Goal: Transaction & Acquisition: Purchase product/service

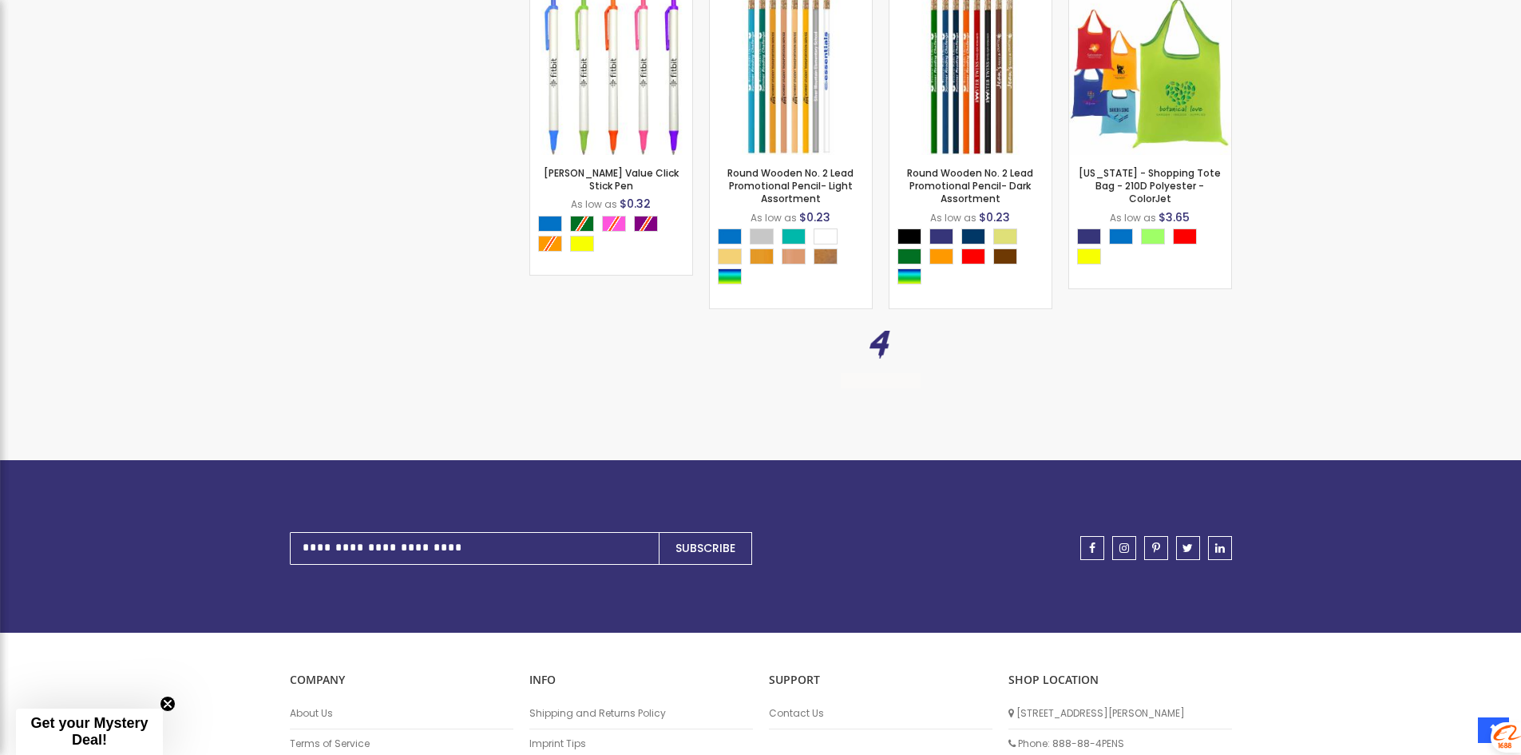
scroll to position [6333, 0]
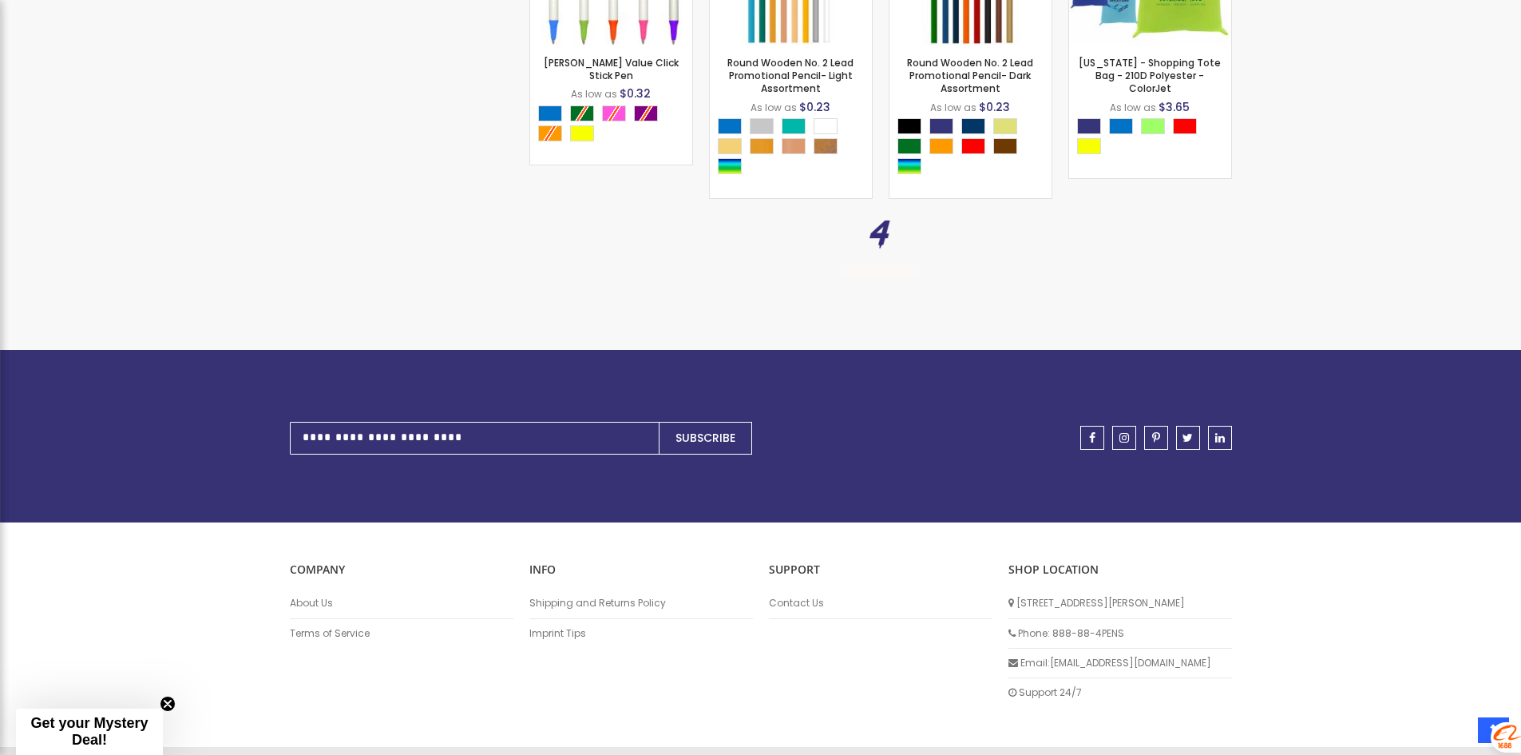
click at [332, 618] on li "About Us" at bounding box center [402, 604] width 224 height 30
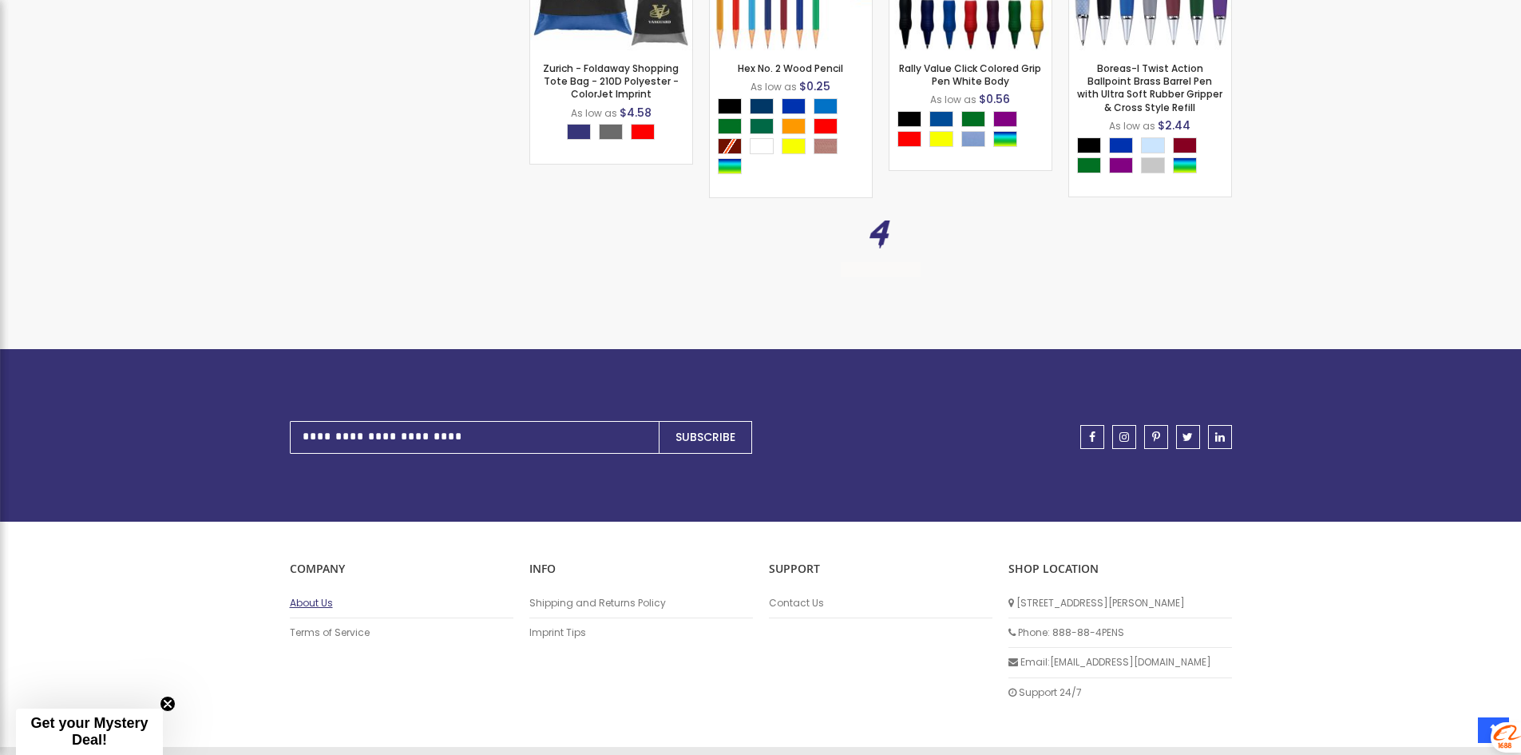
scroll to position [8299, 0]
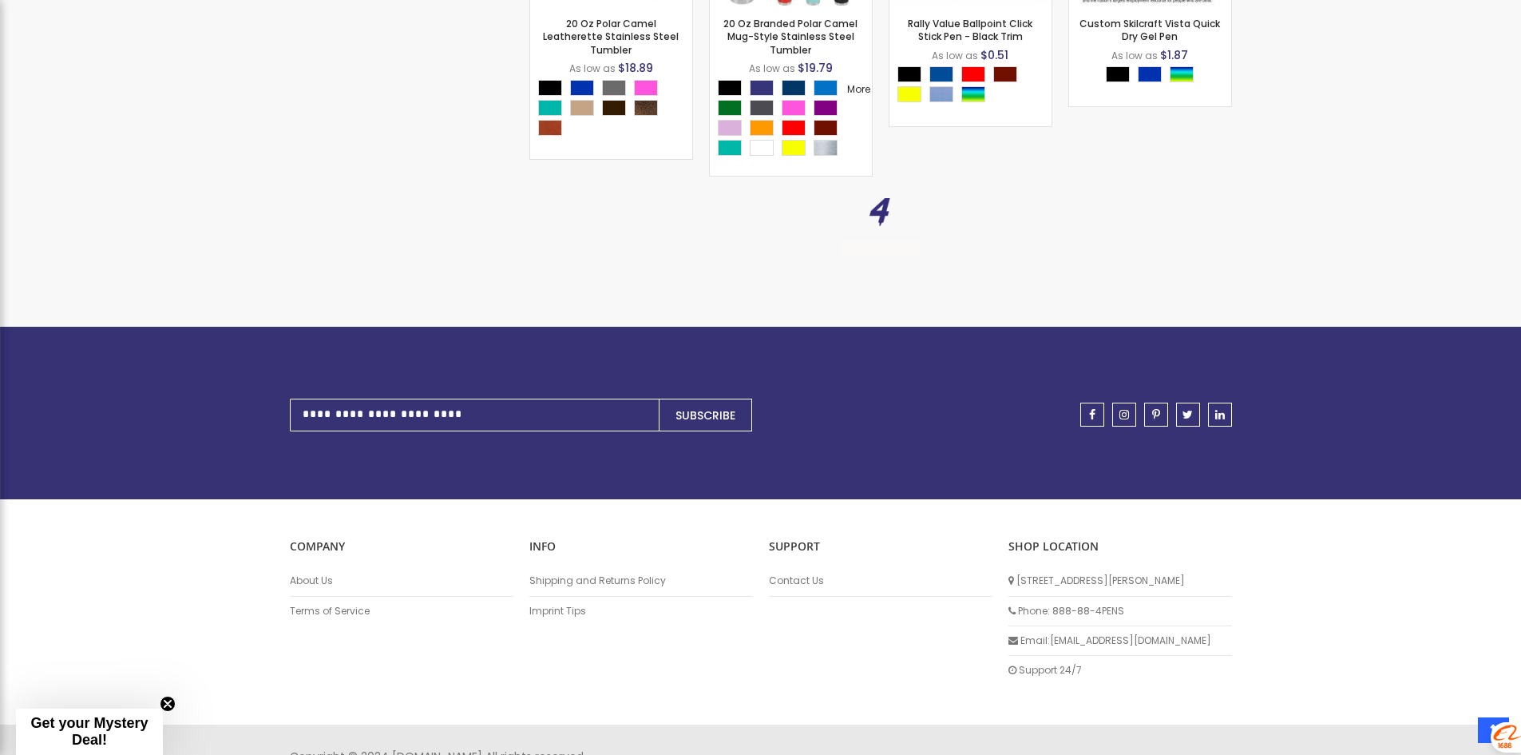
scroll to position [10294, 0]
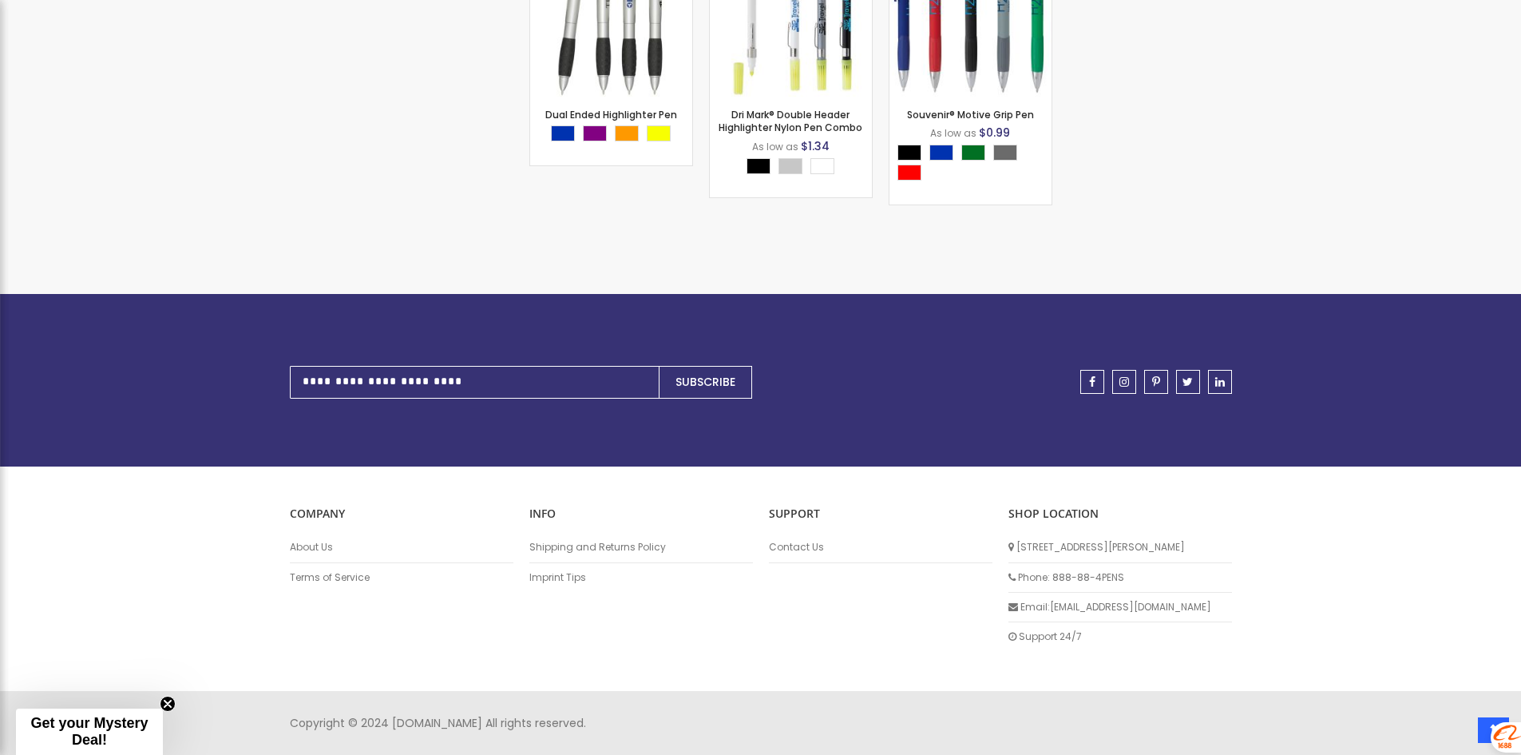
scroll to position [12636, 0]
click at [322, 551] on link "About Us" at bounding box center [402, 547] width 224 height 13
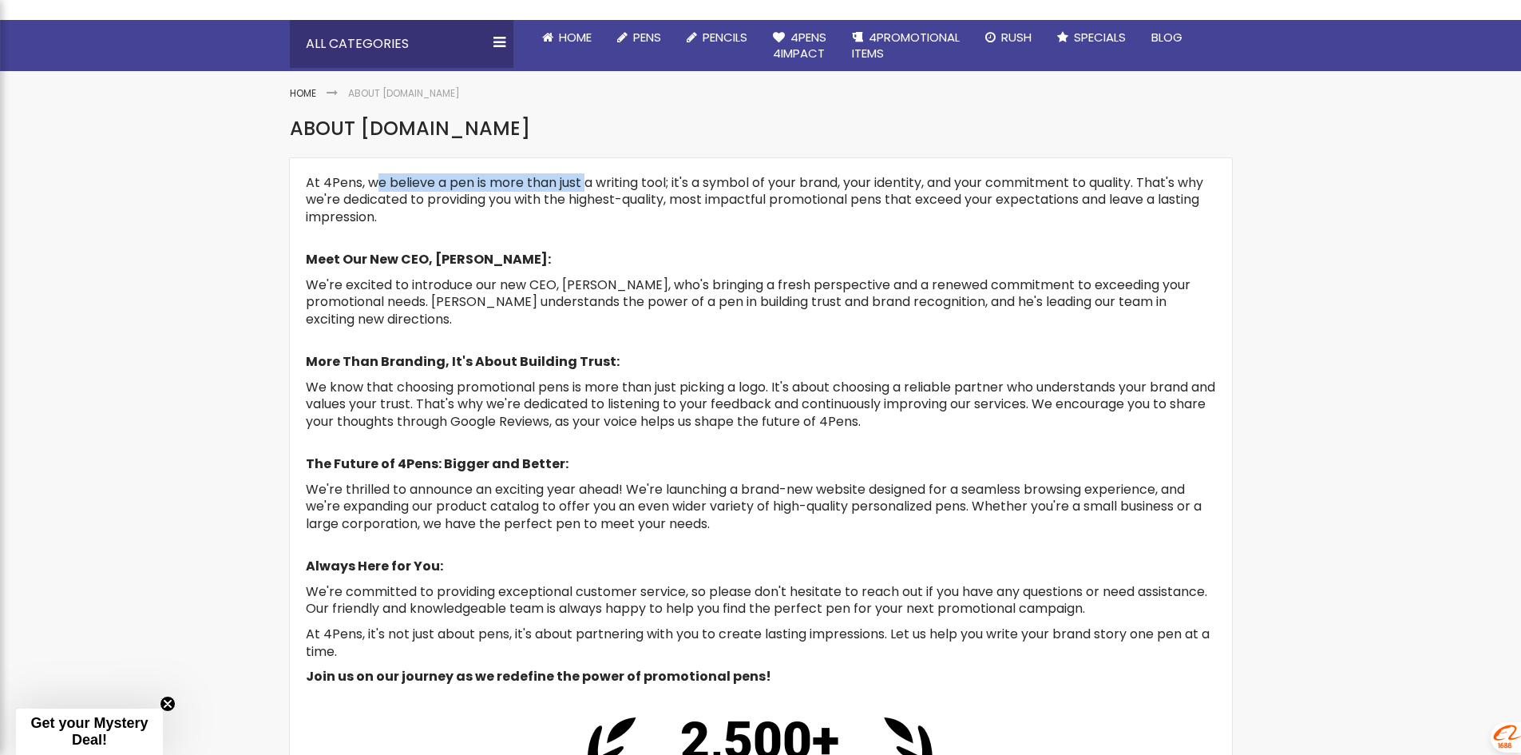
drag, startPoint x: 375, startPoint y: 182, endPoint x: 590, endPoint y: 181, distance: 214.8
click at [589, 180] on span "At 4Pens, we believe a pen is more than just a writing tool; it's a symbol of y…" at bounding box center [755, 199] width 898 height 53
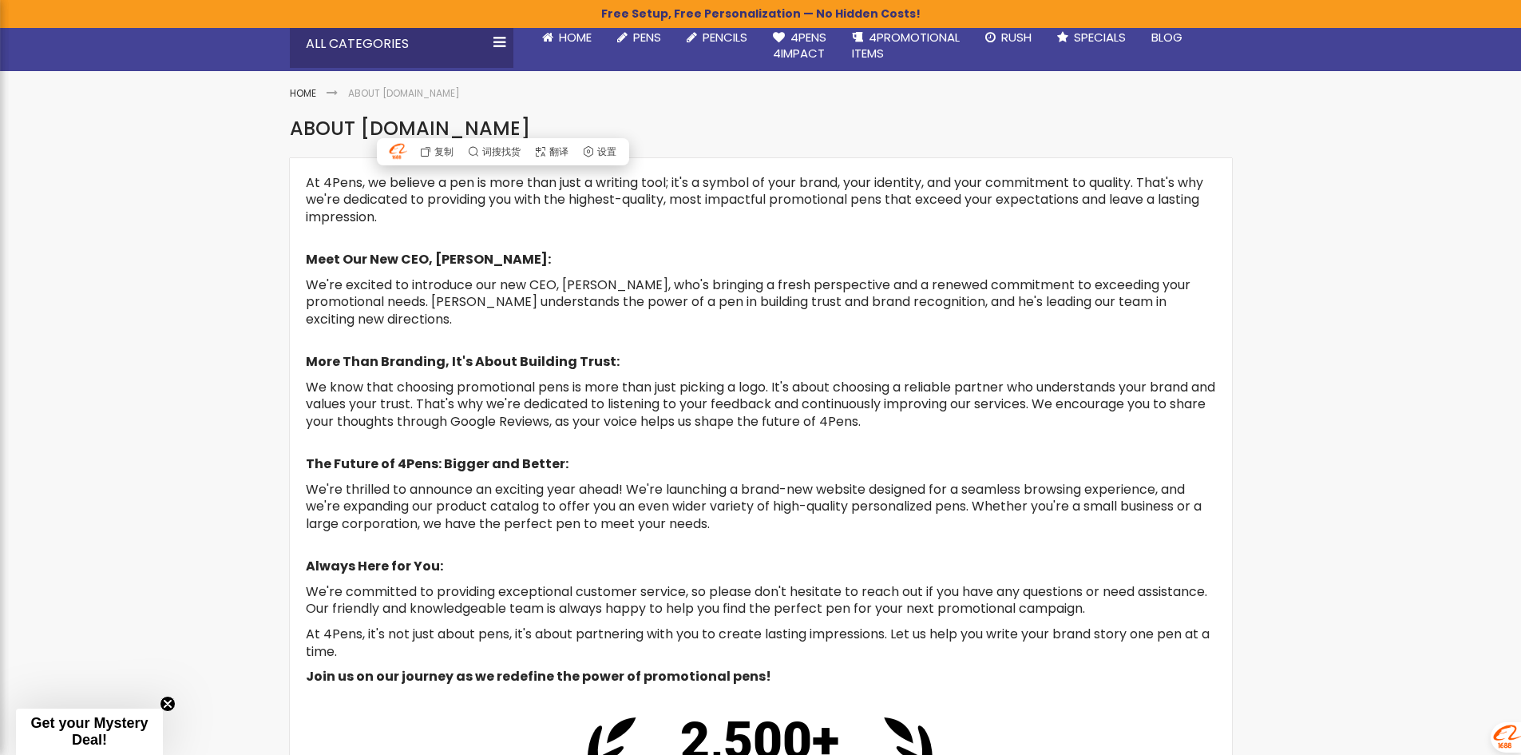
click at [716, 240] on p "At 4Pens, we believe a pen is more than just a writing tool; it's a symbol of y…" at bounding box center [761, 208] width 910 height 69
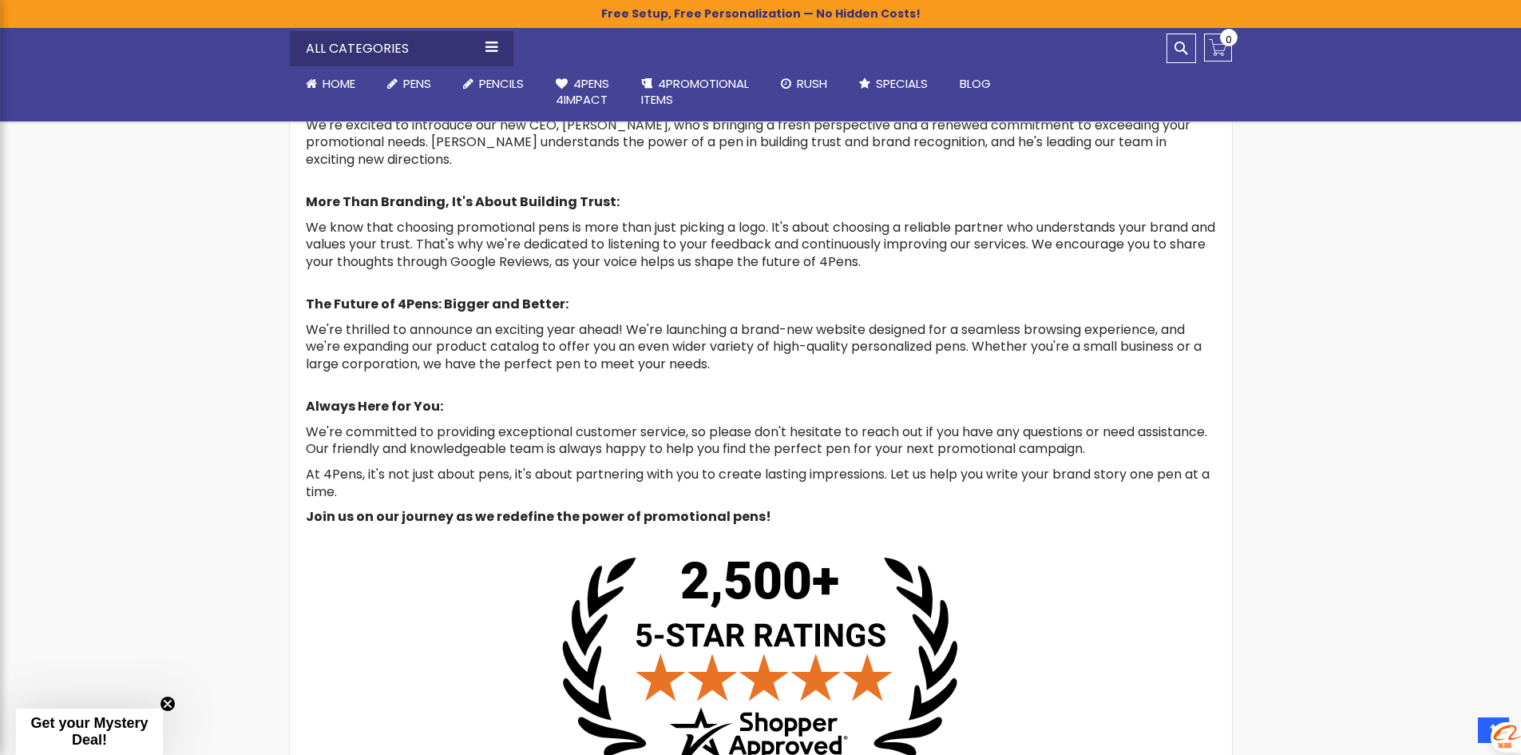
scroll to position [240, 0]
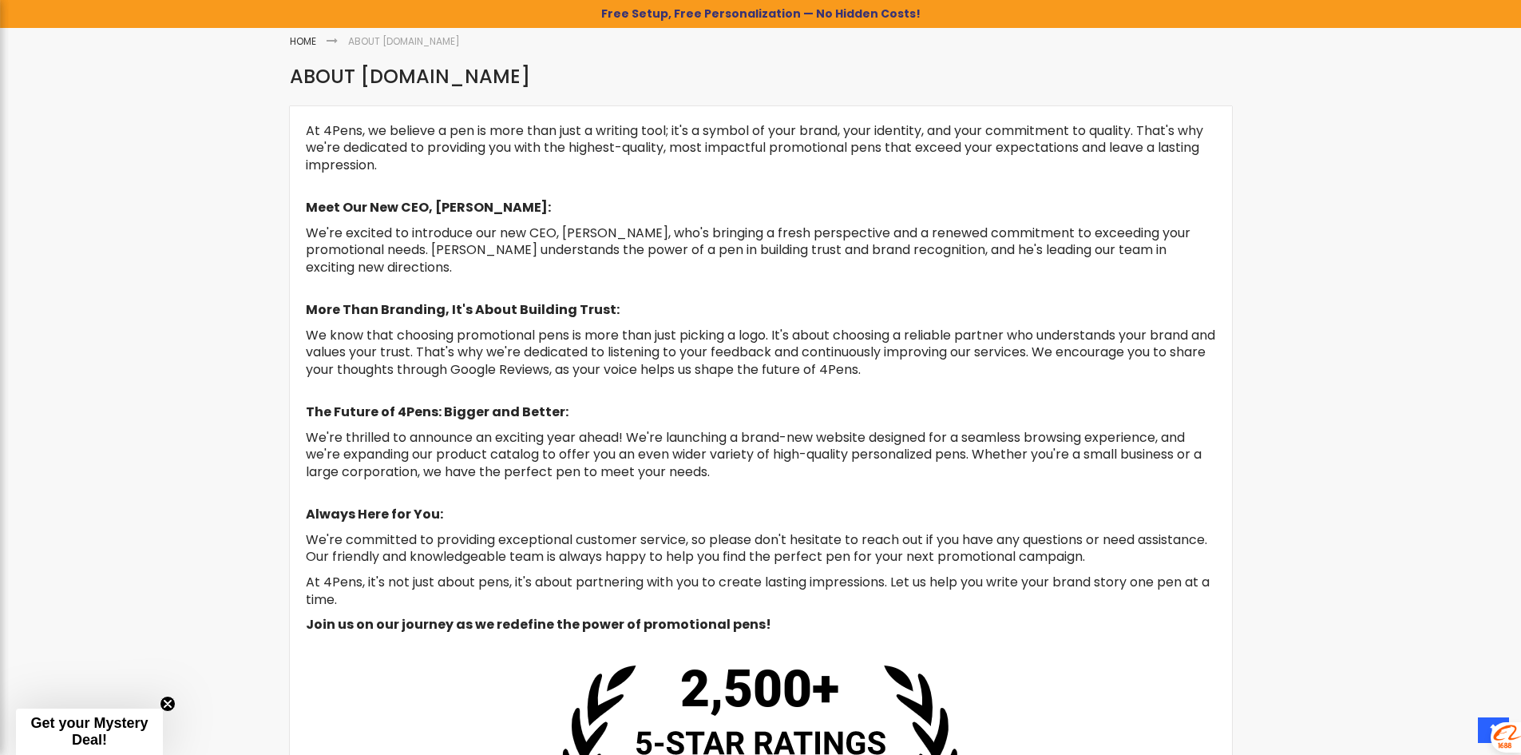
drag, startPoint x: 431, startPoint y: 206, endPoint x: 546, endPoint y: 206, distance: 115.0
click at [546, 206] on strong "Meet Our New CEO, Dominic Sinibaldi:" at bounding box center [428, 207] width 245 height 18
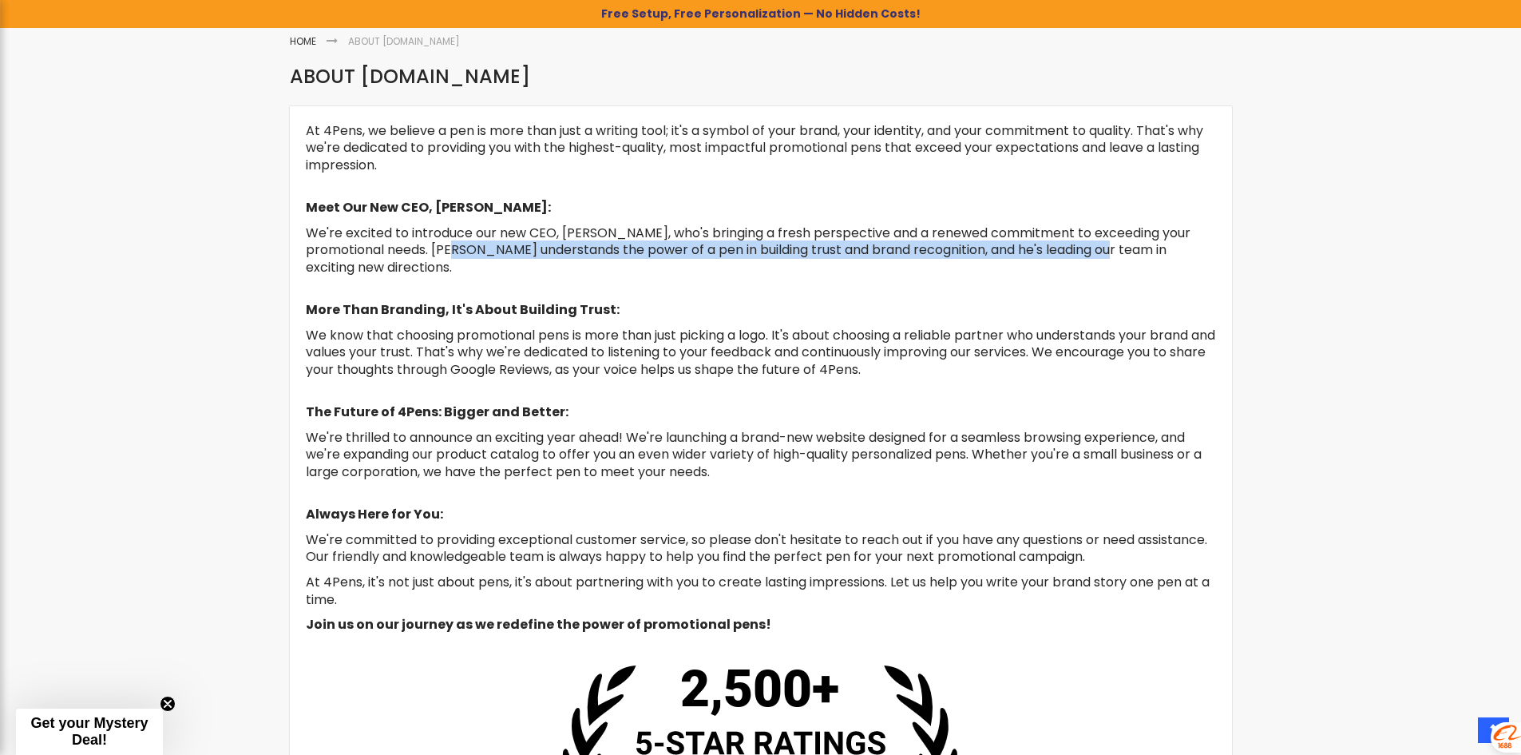
drag, startPoint x: 429, startPoint y: 251, endPoint x: 1005, endPoint y: 252, distance: 575.8
click at [1083, 246] on span "We're excited to introduce our new CEO, Dominic Sinibaldi, who's bringing a fre…" at bounding box center [748, 250] width 885 height 53
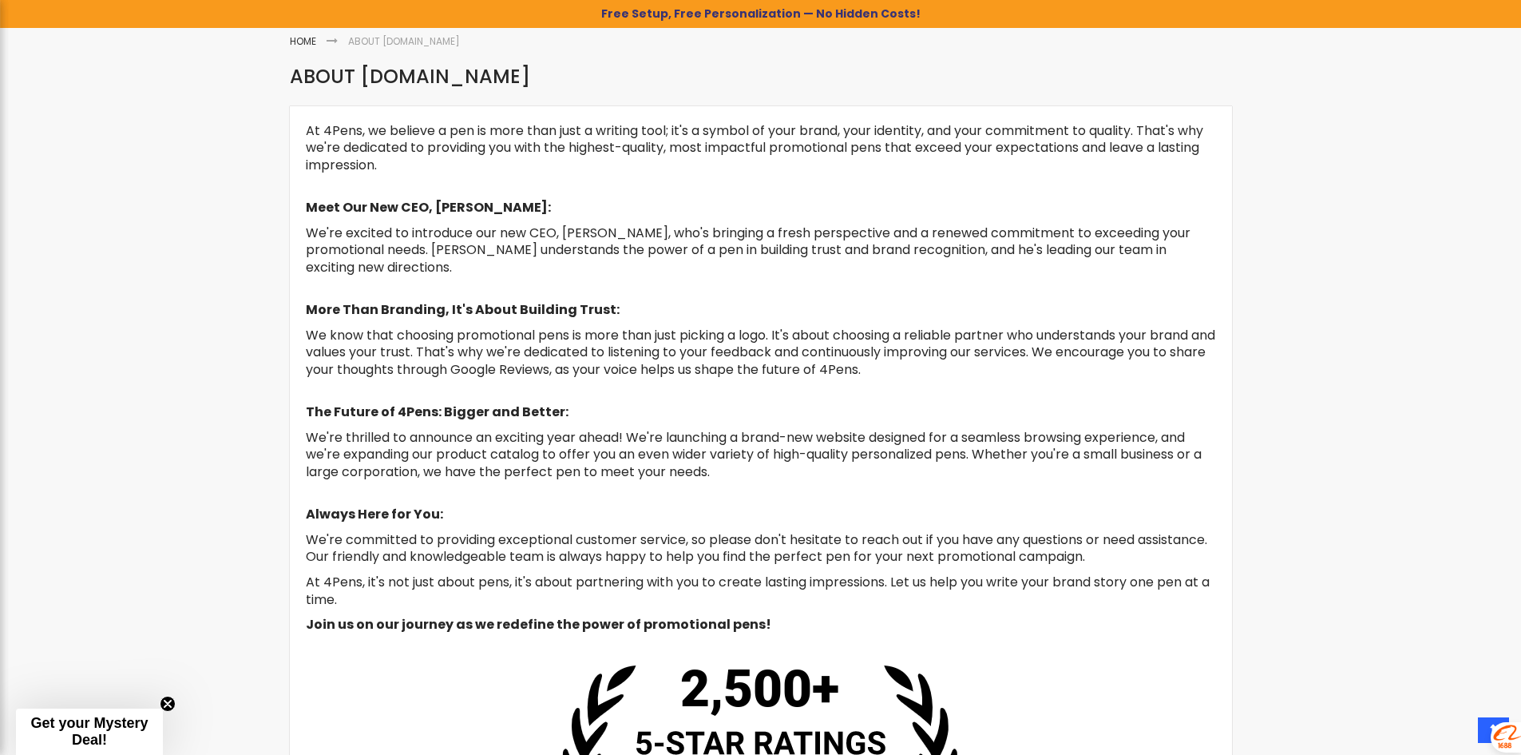
click at [476, 277] on p "We're excited to introduce our new CEO, Dominic Sinibaldi, who's bringing a fre…" at bounding box center [761, 258] width 910 height 69
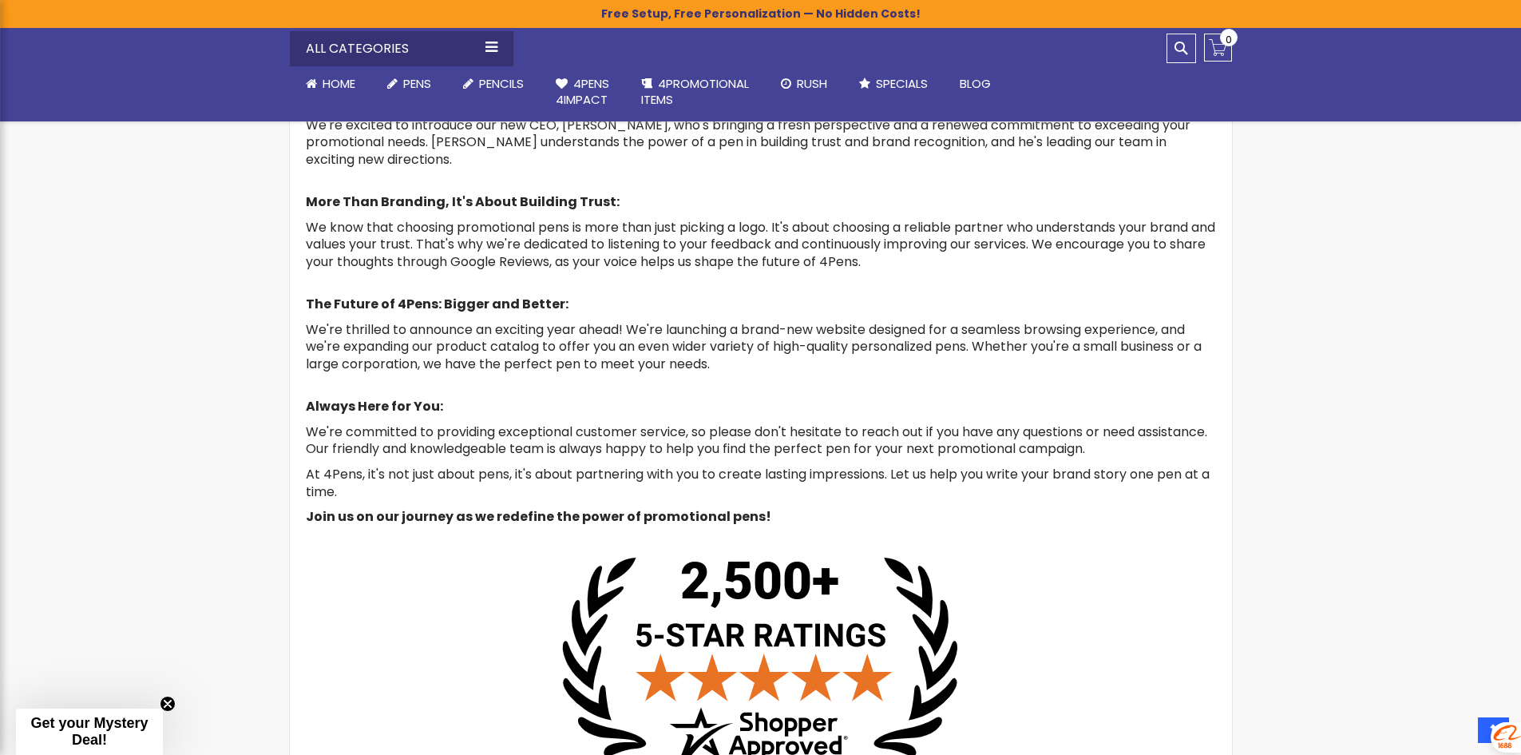
scroll to position [399, 0]
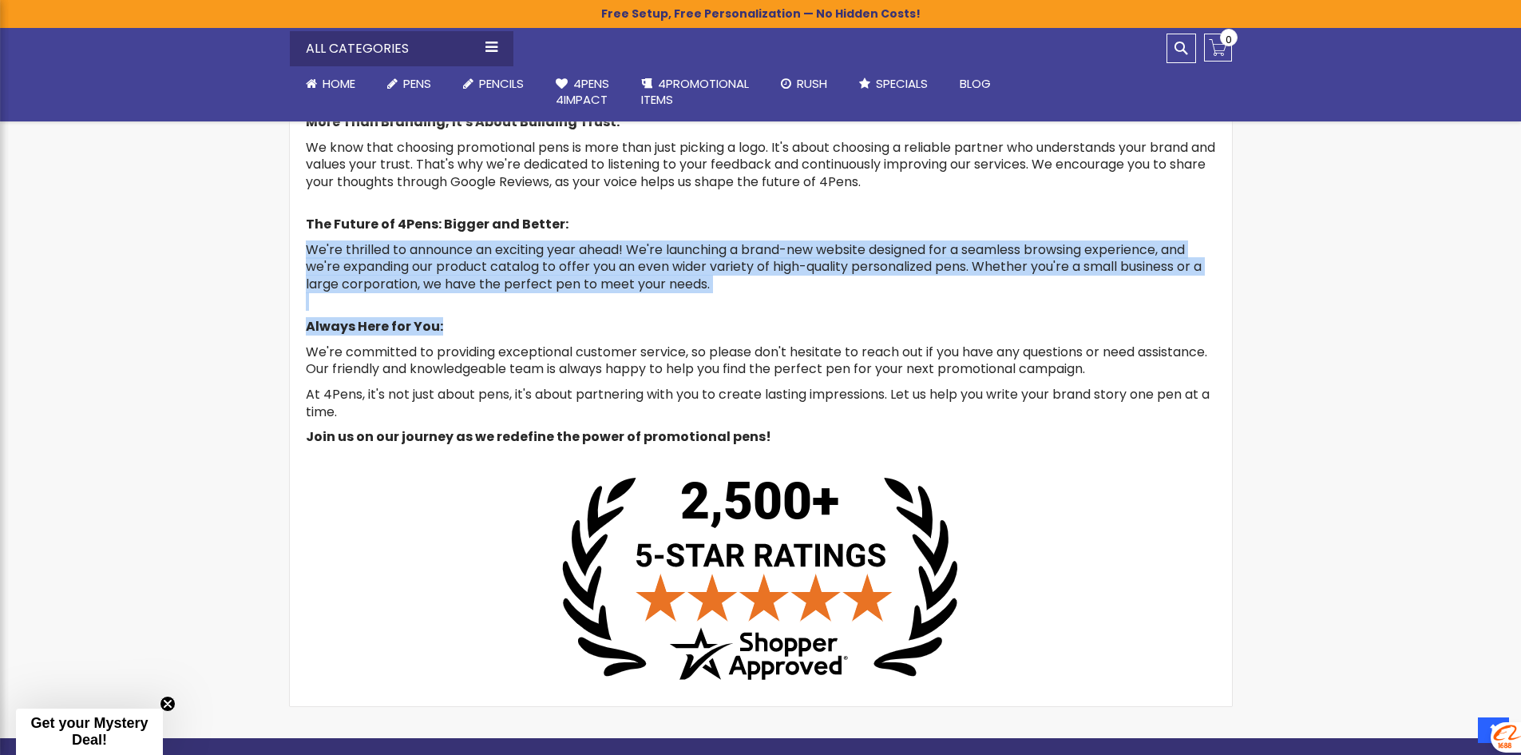
drag, startPoint x: 307, startPoint y: 244, endPoint x: 495, endPoint y: 311, distance: 199.0
click at [495, 311] on div "At 4Pens, we believe a pen is more than just a writing tool; it's a symbol of y…" at bounding box center [761, 308] width 910 height 747
click at [518, 328] on p "Always Here for You:" at bounding box center [761, 327] width 910 height 18
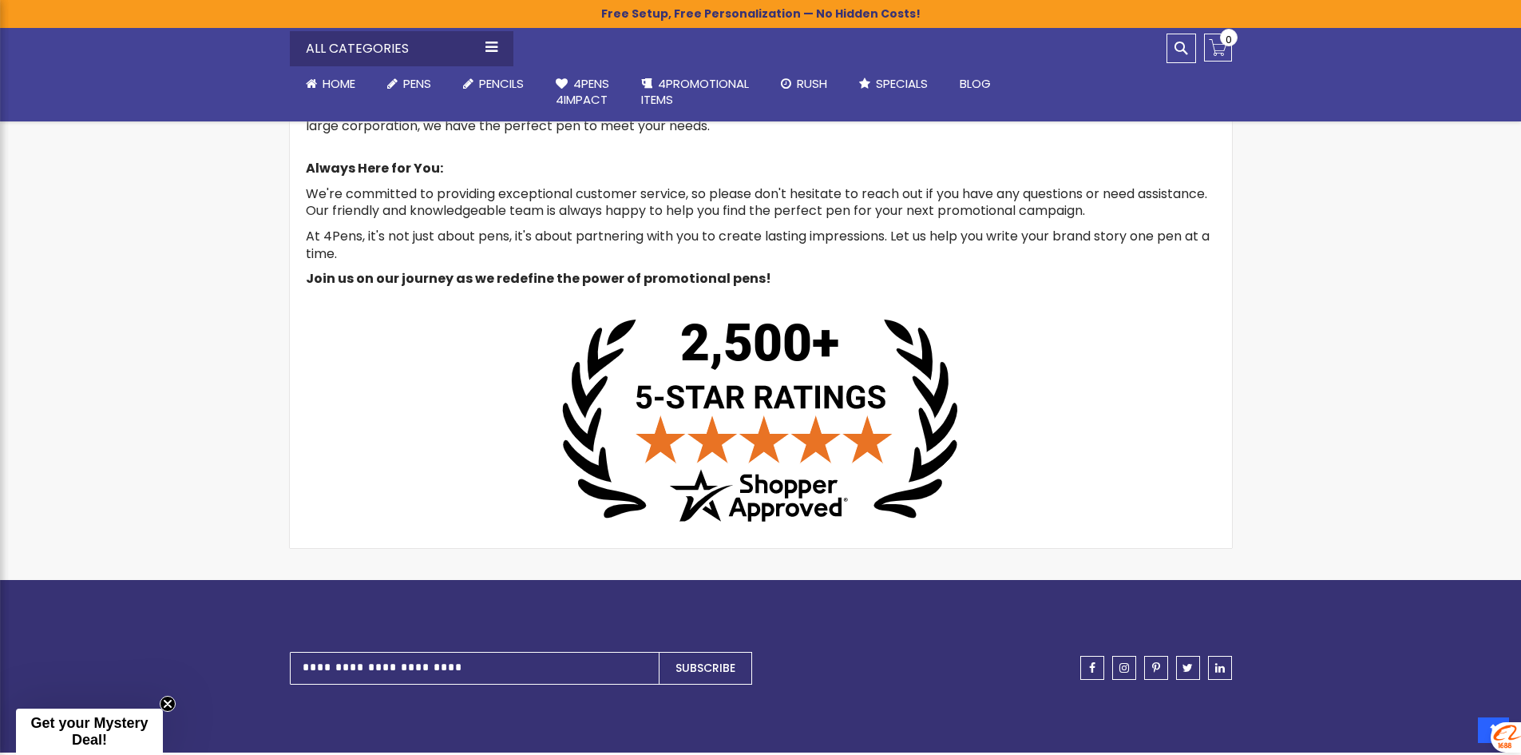
scroll to position [559, 0]
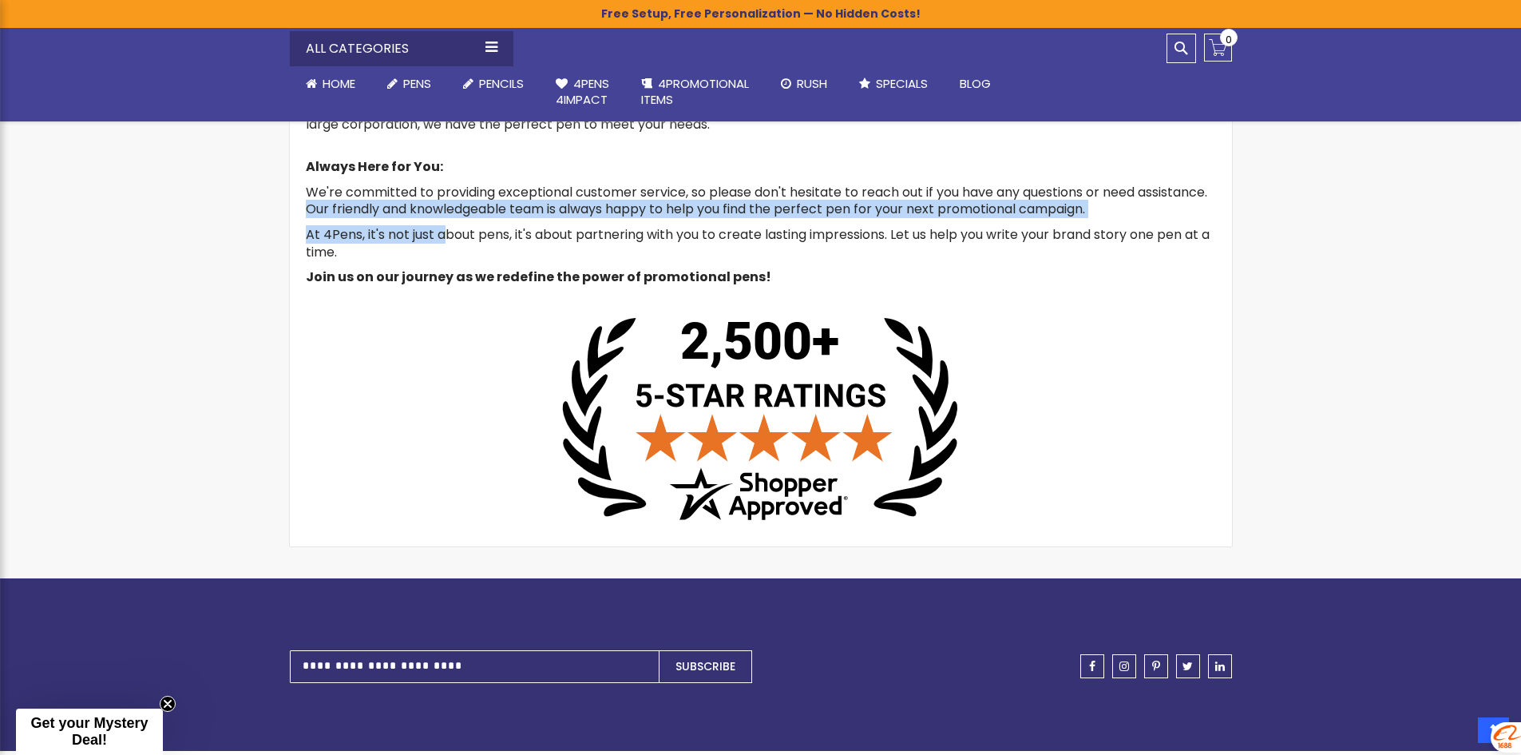
drag, startPoint x: 391, startPoint y: 208, endPoint x: 449, endPoint y: 224, distance: 60.7
click at [449, 224] on div "At 4Pens, we believe a pen is more than just a writing tool; it's a symbol of y…" at bounding box center [761, 148] width 910 height 747
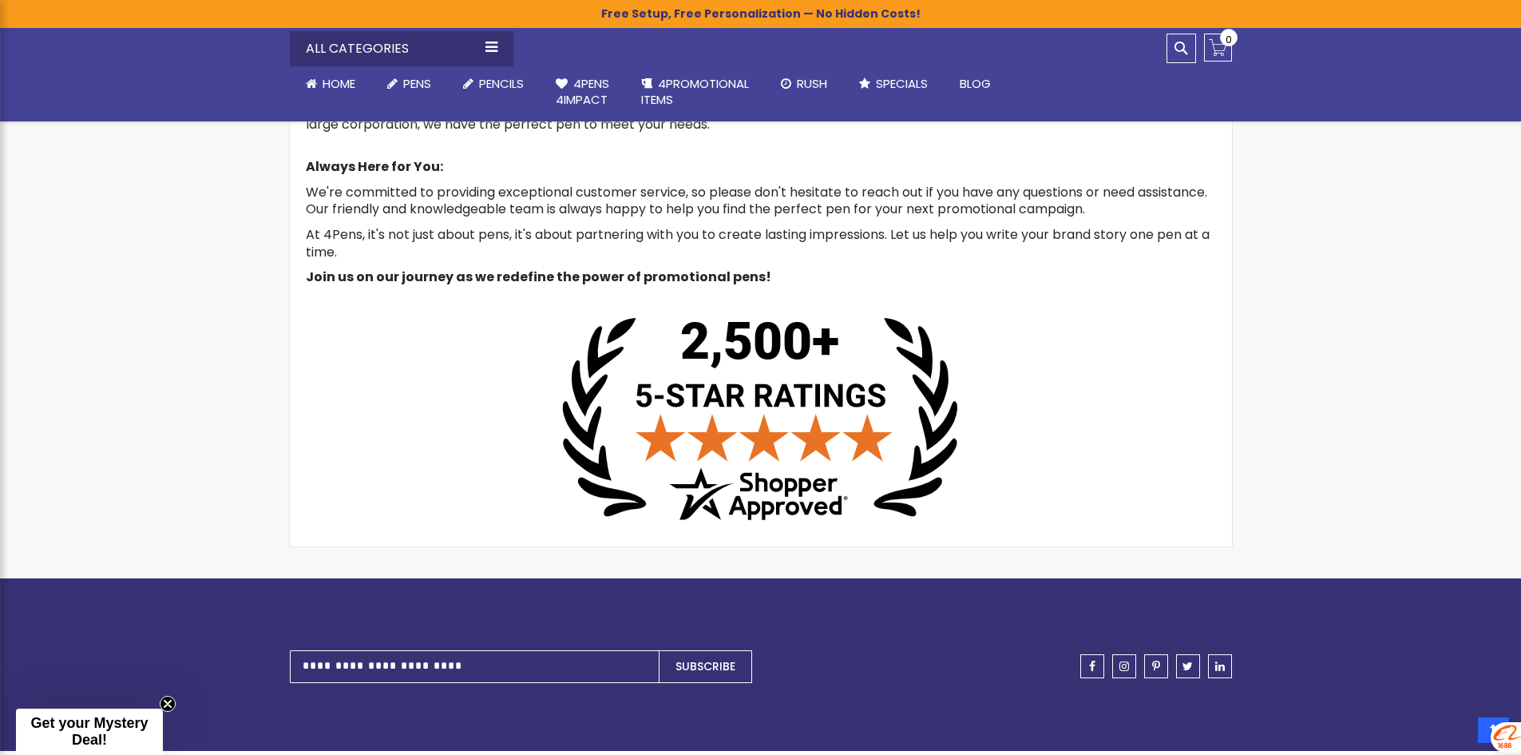
click at [470, 253] on p "At 4Pens, it's not just about pens, it's about partnering with you to create la…" at bounding box center [761, 243] width 910 height 34
drag, startPoint x: 535, startPoint y: 230, endPoint x: 682, endPoint y: 230, distance: 146.9
click at [682, 230] on span "At 4Pens, it's not just about pens, it's about partnering with you to create la…" at bounding box center [758, 243] width 904 height 36
click at [658, 258] on p "At 4Pens, it's not just about pens, it's about partnering with you to create la…" at bounding box center [761, 243] width 910 height 34
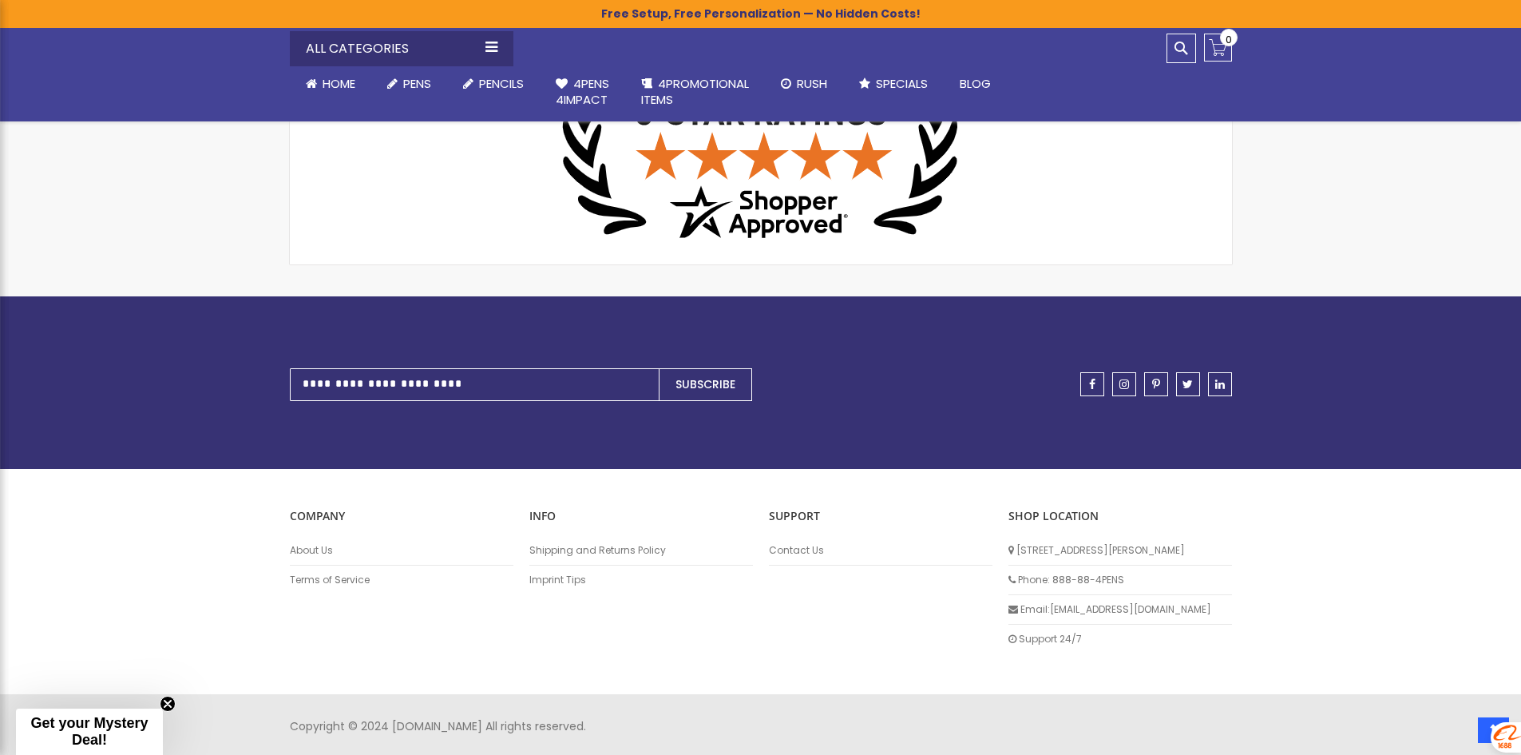
scroll to position [843, 0]
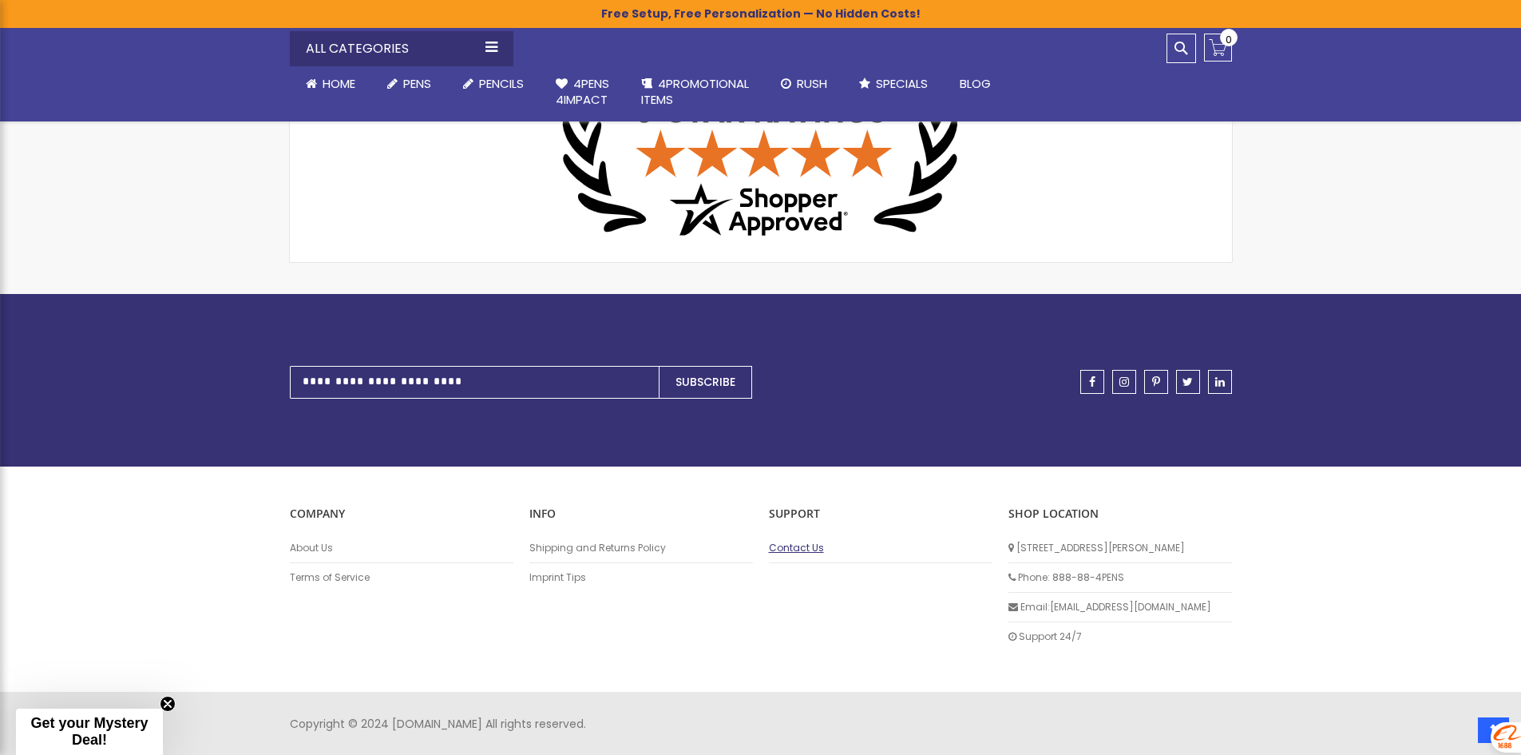
click at [779, 545] on link "Contact Us" at bounding box center [881, 547] width 224 height 13
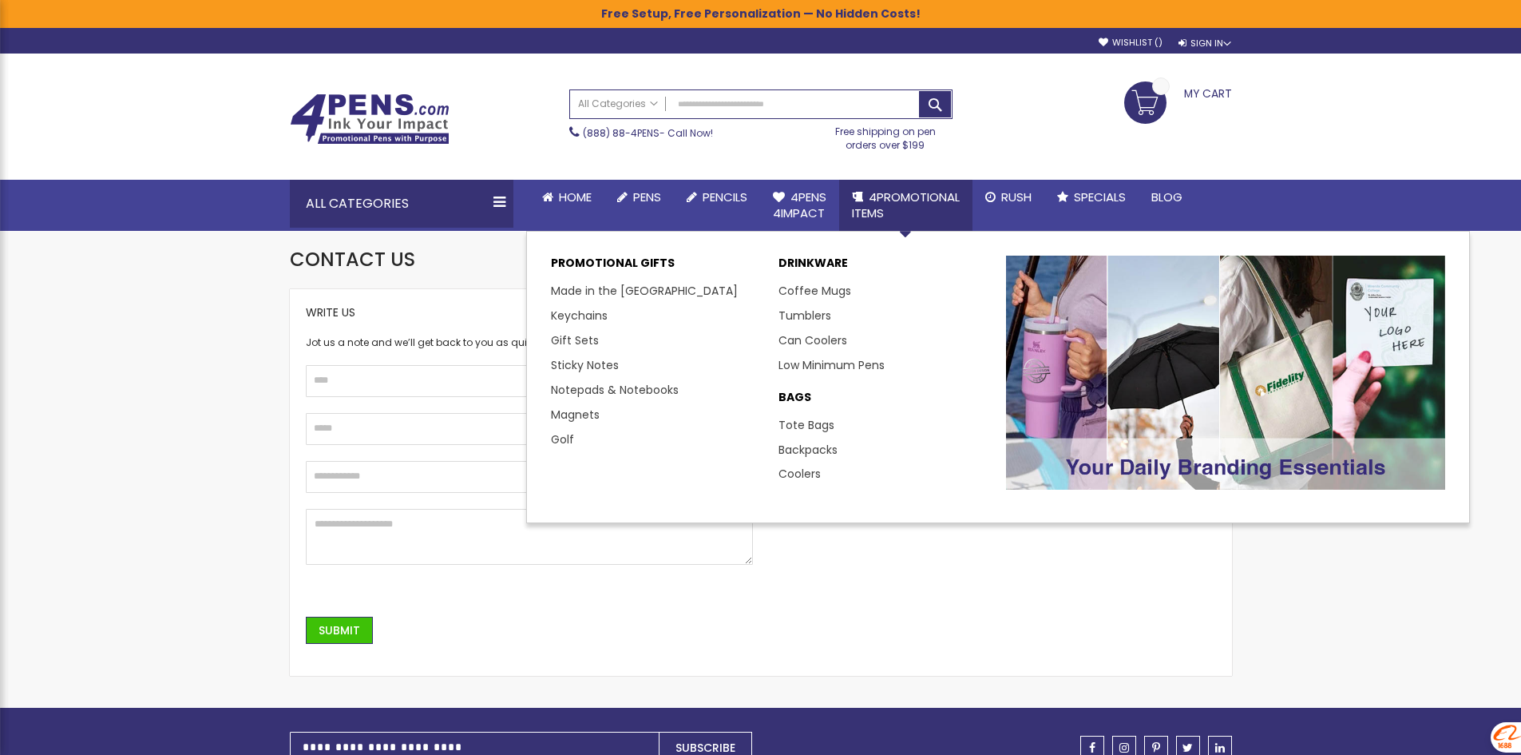
click at [894, 199] on span "4PROMOTIONAL ITEMS" at bounding box center [906, 204] width 108 height 33
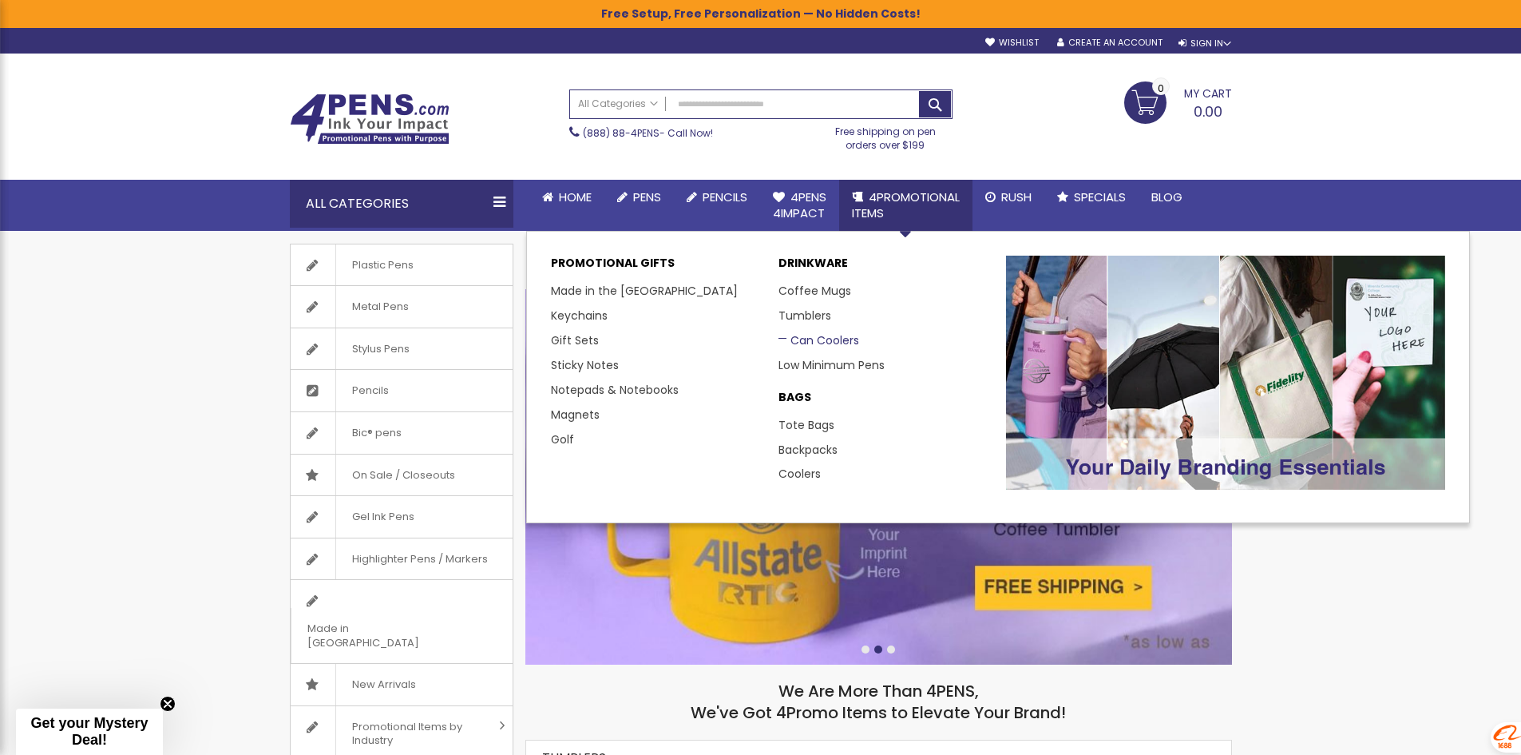
click at [812, 338] on link "Can Coolers" at bounding box center [819, 340] width 81 height 16
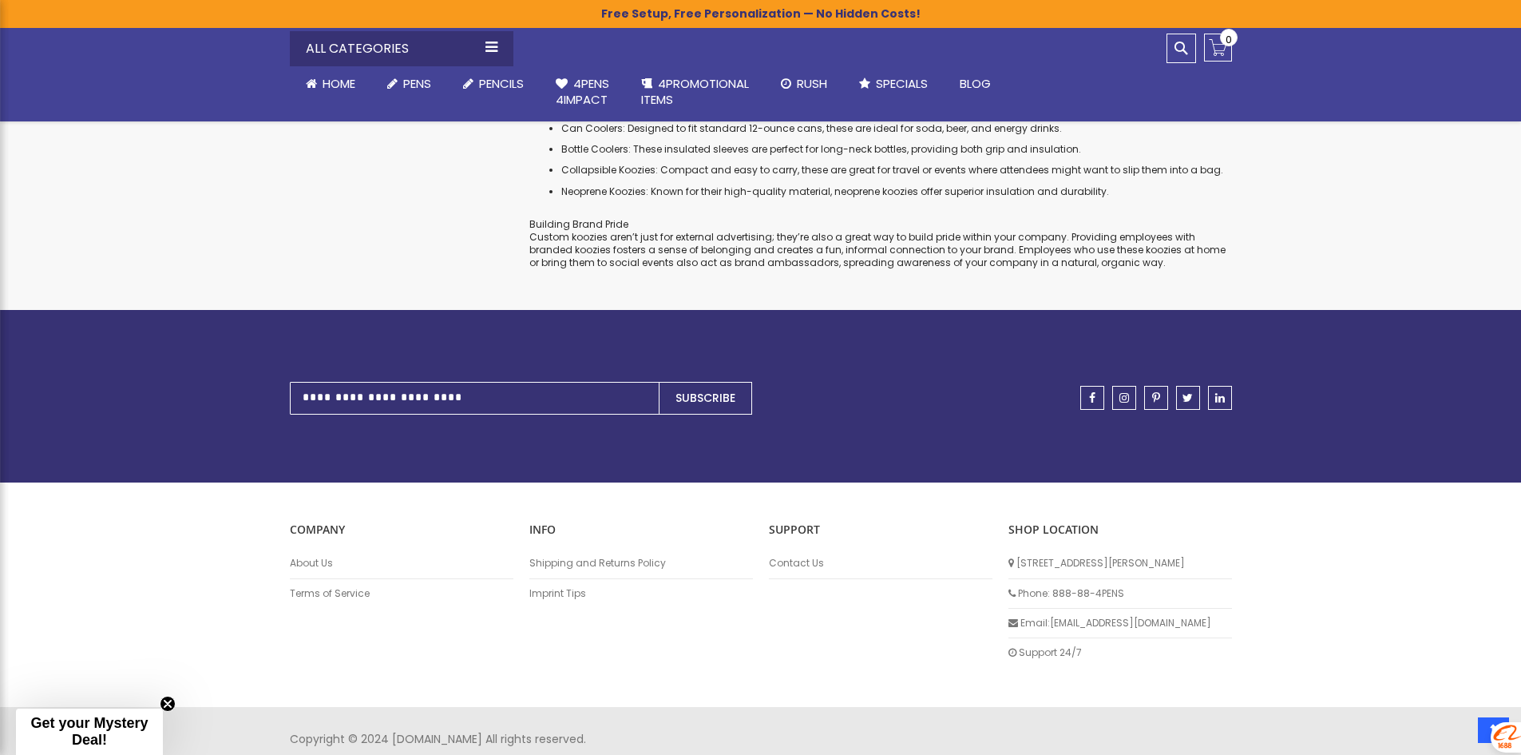
scroll to position [2868, 0]
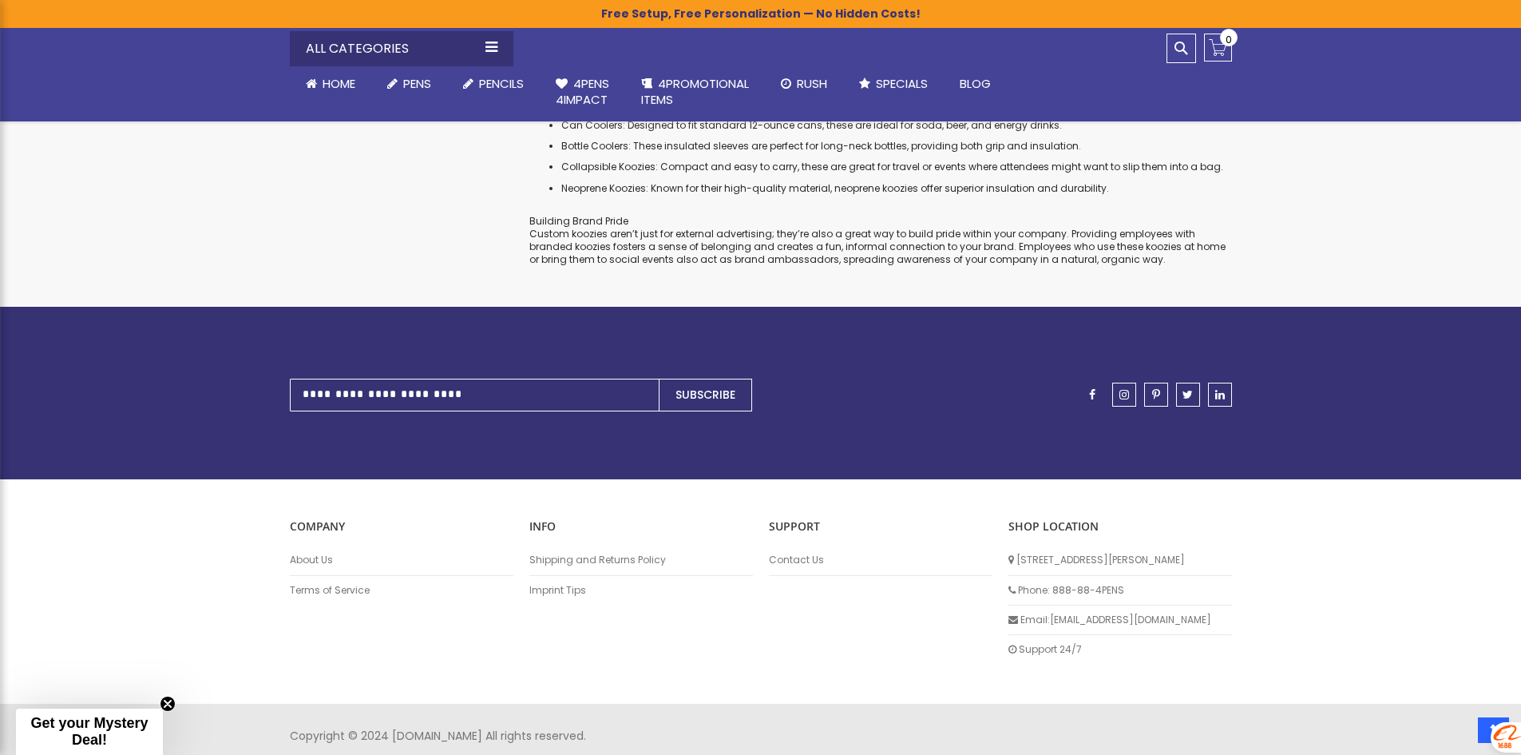
click at [1094, 383] on link "facebook" at bounding box center [1092, 395] width 24 height 24
drag, startPoint x: 1182, startPoint y: 547, endPoint x: 1017, endPoint y: 549, distance: 165.3
click at [1017, 549] on li "[STREET_ADDRESS][PERSON_NAME]" at bounding box center [1121, 560] width 224 height 30
copy li "[STREET_ADDRESS][PERSON_NAME]"
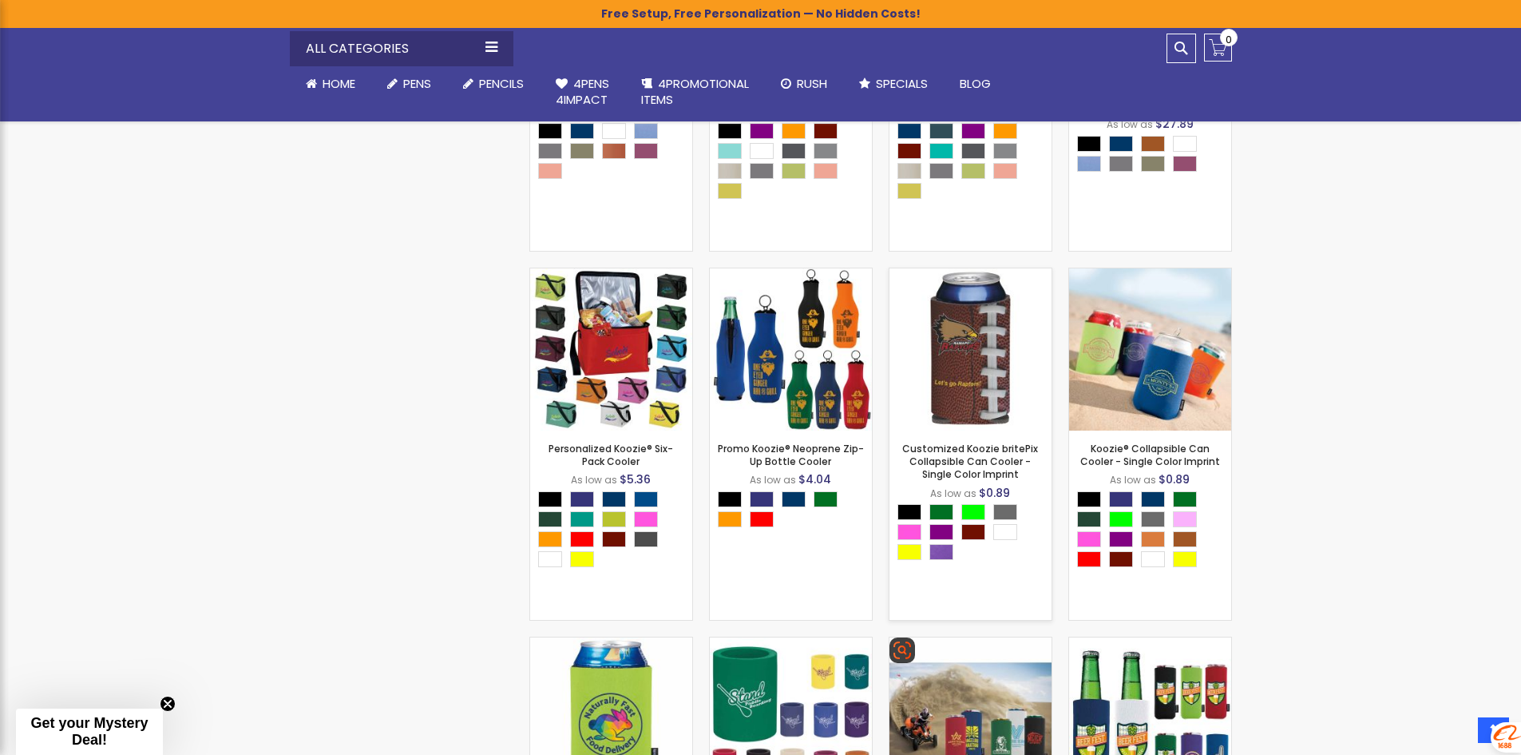
scroll to position [1271, 0]
